Goal: Transaction & Acquisition: Purchase product/service

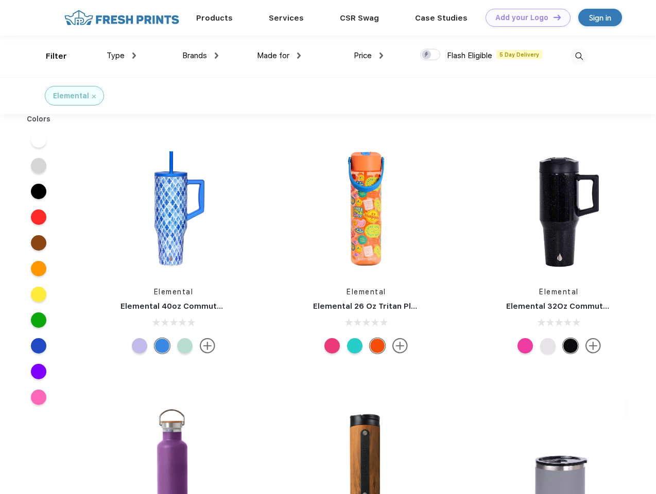
scroll to position [1, 0]
click at [524, 18] on link "Add your Logo Design Tool" at bounding box center [528, 18] width 85 height 18
click at [0, 0] on div "Design Tool" at bounding box center [0, 0] width 0 height 0
click at [553, 17] on link "Add your Logo Design Tool" at bounding box center [528, 18] width 85 height 18
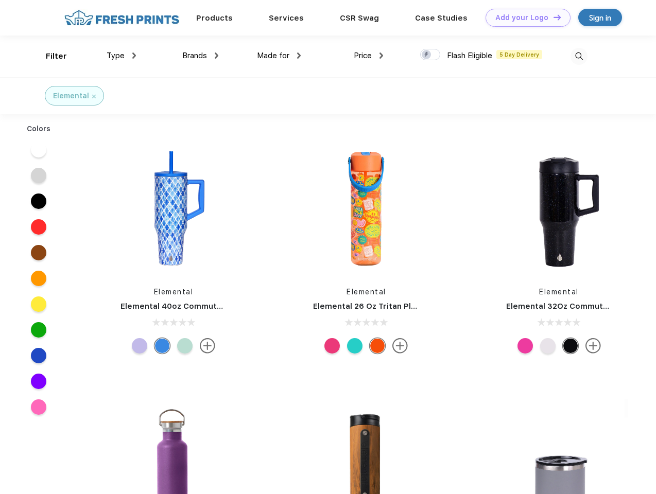
click at [49, 56] on div "Filter" at bounding box center [56, 56] width 21 height 12
click at [122, 56] on span "Type" at bounding box center [116, 55] width 18 height 9
click at [200, 56] on span "Brands" at bounding box center [194, 55] width 25 height 9
click at [279, 56] on span "Made for" at bounding box center [273, 55] width 32 height 9
click at [369, 56] on span "Price" at bounding box center [363, 55] width 18 height 9
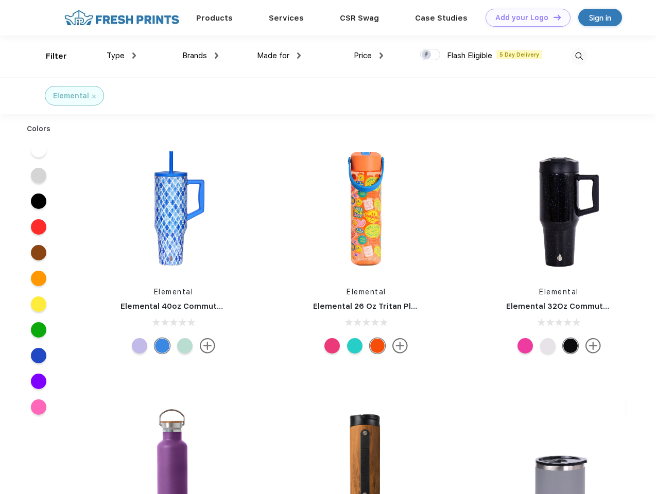
click at [431, 55] on div at bounding box center [430, 54] width 20 height 11
click at [427, 55] on input "checkbox" at bounding box center [423, 51] width 7 height 7
click at [579, 56] on img at bounding box center [579, 56] width 17 height 17
